Goal: Leave review/rating: Leave review/rating

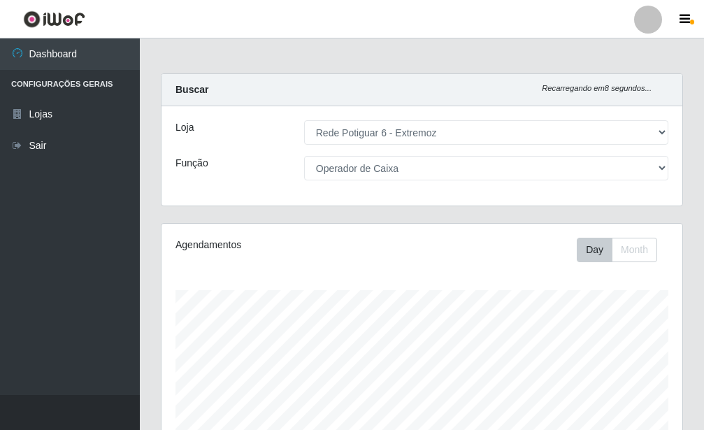
select select "80"
select select "22"
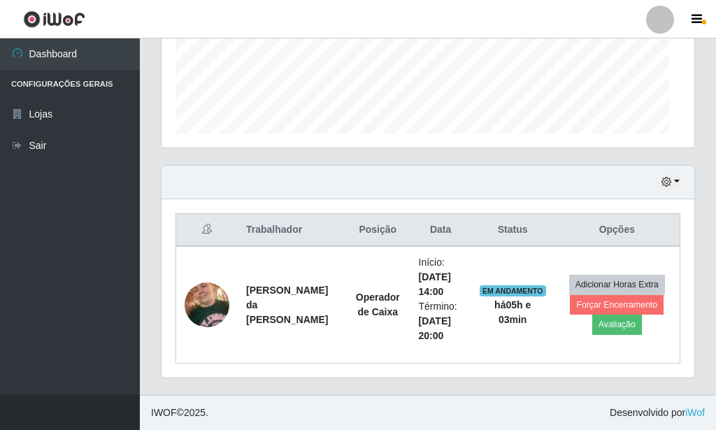
scroll to position [290, 521]
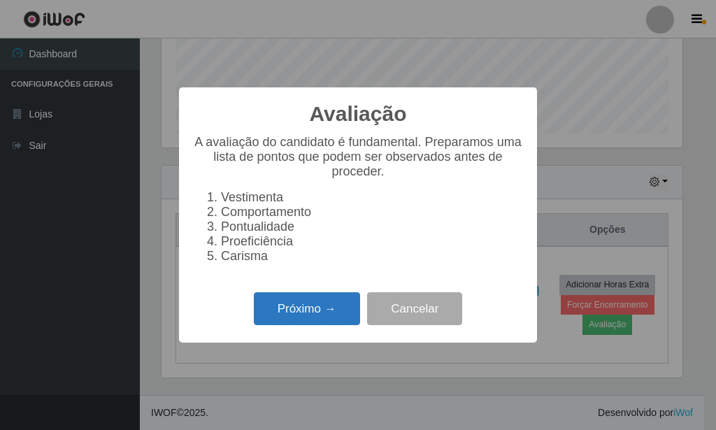
click at [320, 304] on button "Próximo →" at bounding box center [307, 308] width 106 height 33
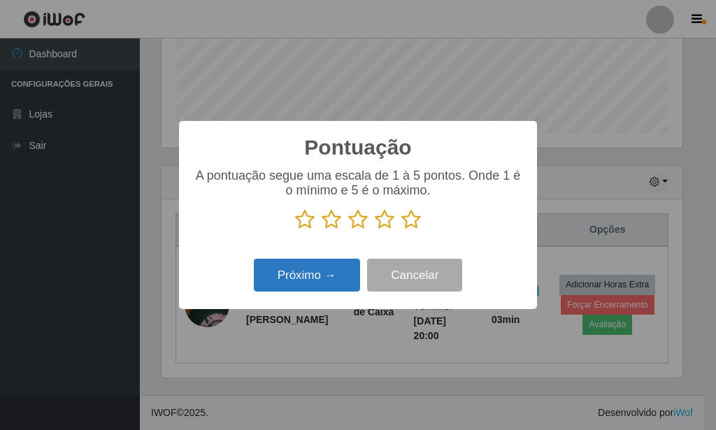
click at [334, 287] on button "Próximo →" at bounding box center [307, 275] width 106 height 33
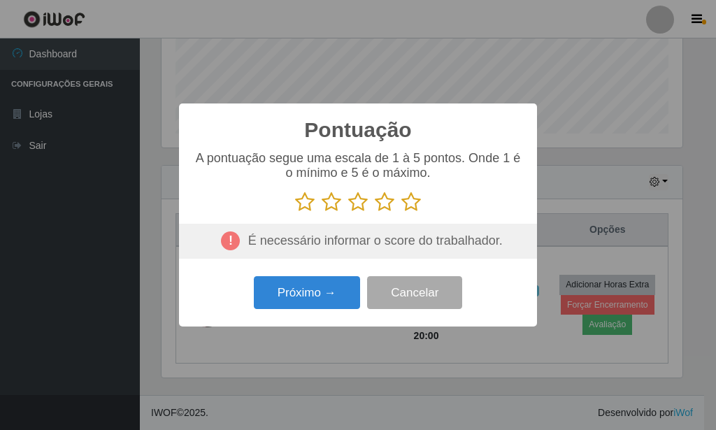
click at [406, 202] on icon at bounding box center [411, 202] width 20 height 21
click at [401, 213] on input "radio" at bounding box center [401, 213] width 0 height 0
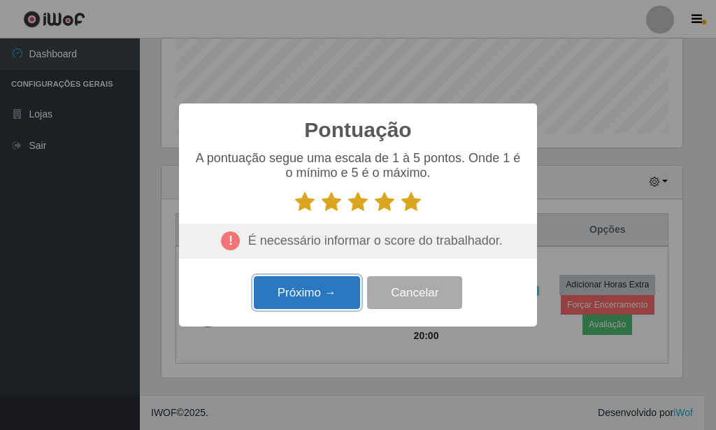
click at [336, 284] on button "Próximo →" at bounding box center [307, 292] width 106 height 33
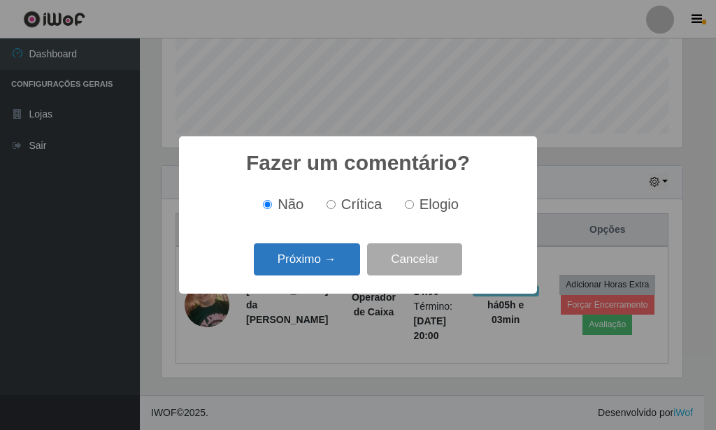
click at [330, 264] on button "Próximo →" at bounding box center [307, 259] width 106 height 33
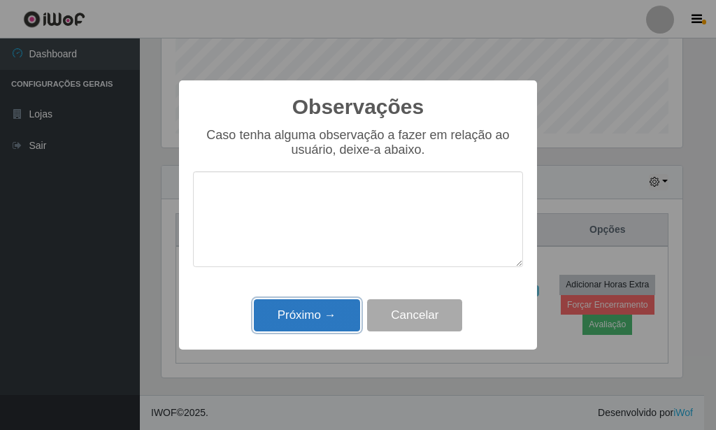
click at [287, 313] on button "Próximo →" at bounding box center [307, 315] width 106 height 33
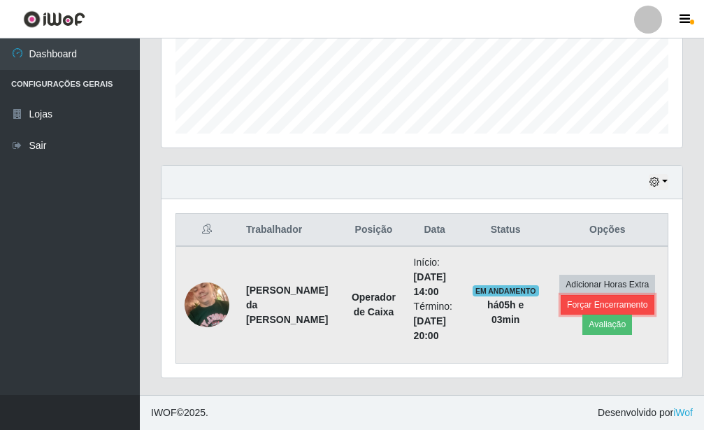
click at [572, 306] on button "Forçar Encerramento" at bounding box center [608, 305] width 94 height 20
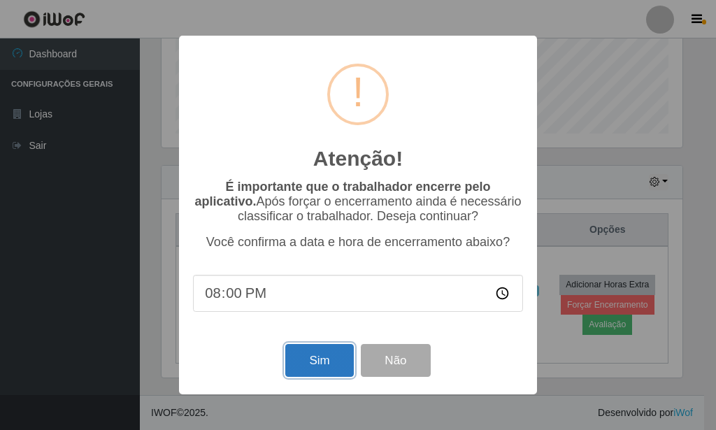
click at [298, 366] on button "Sim" at bounding box center [319, 360] width 68 height 33
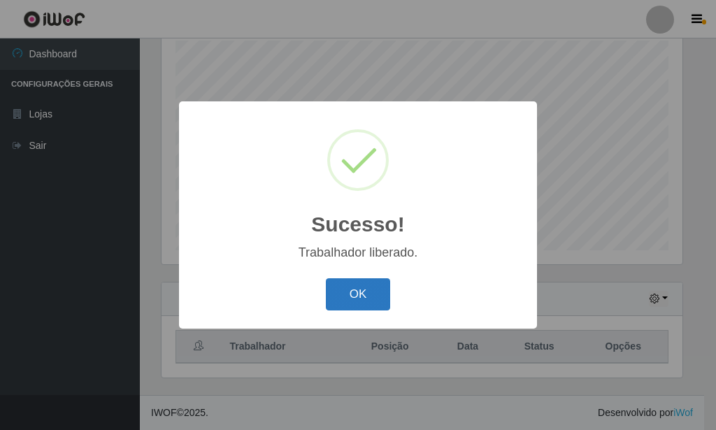
click at [357, 307] on button "OK" at bounding box center [358, 294] width 65 height 33
